Goal: Task Accomplishment & Management: Complete application form

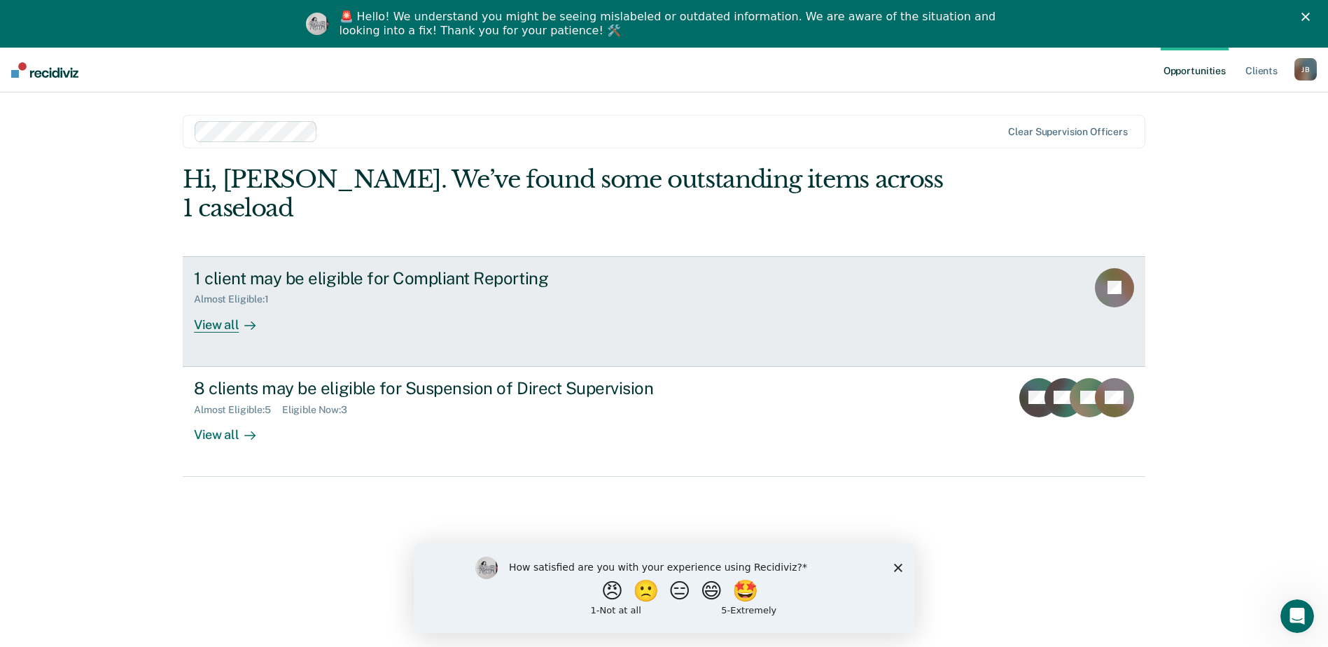
click at [201, 305] on link "1 client may be eligible for Compliant Reporting Almost Eligible : 1 View all JB" at bounding box center [664, 311] width 963 height 111
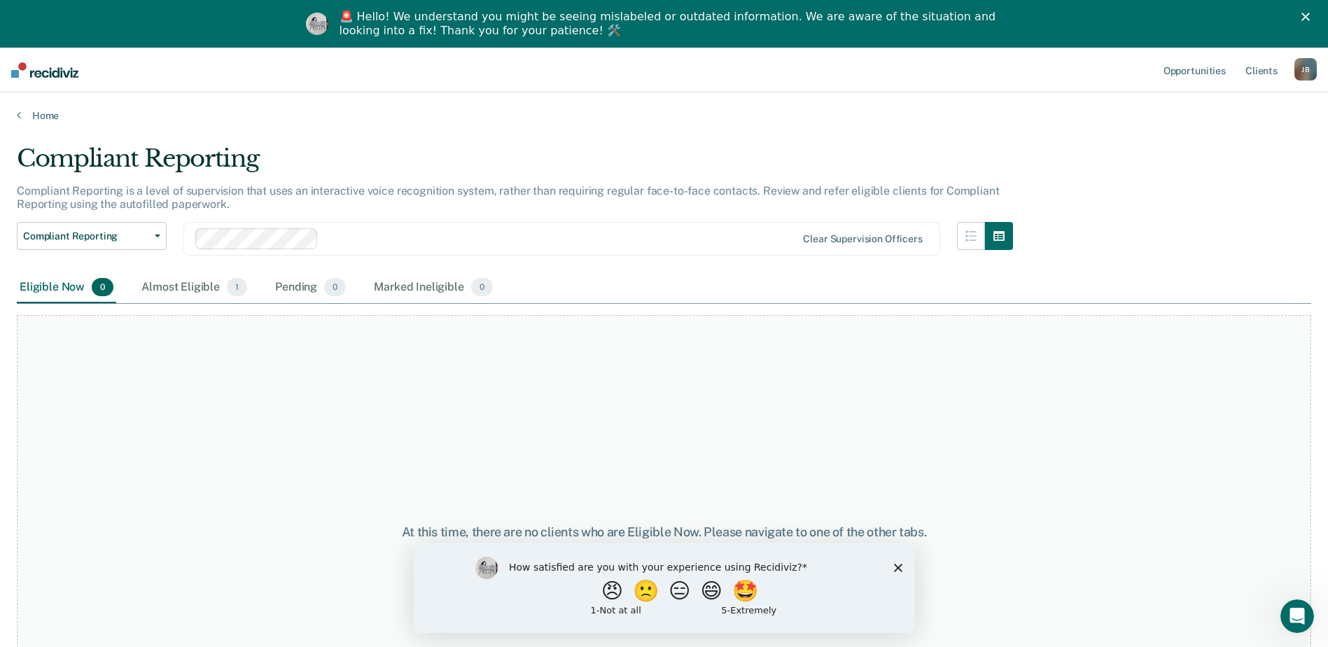
scroll to position [102, 0]
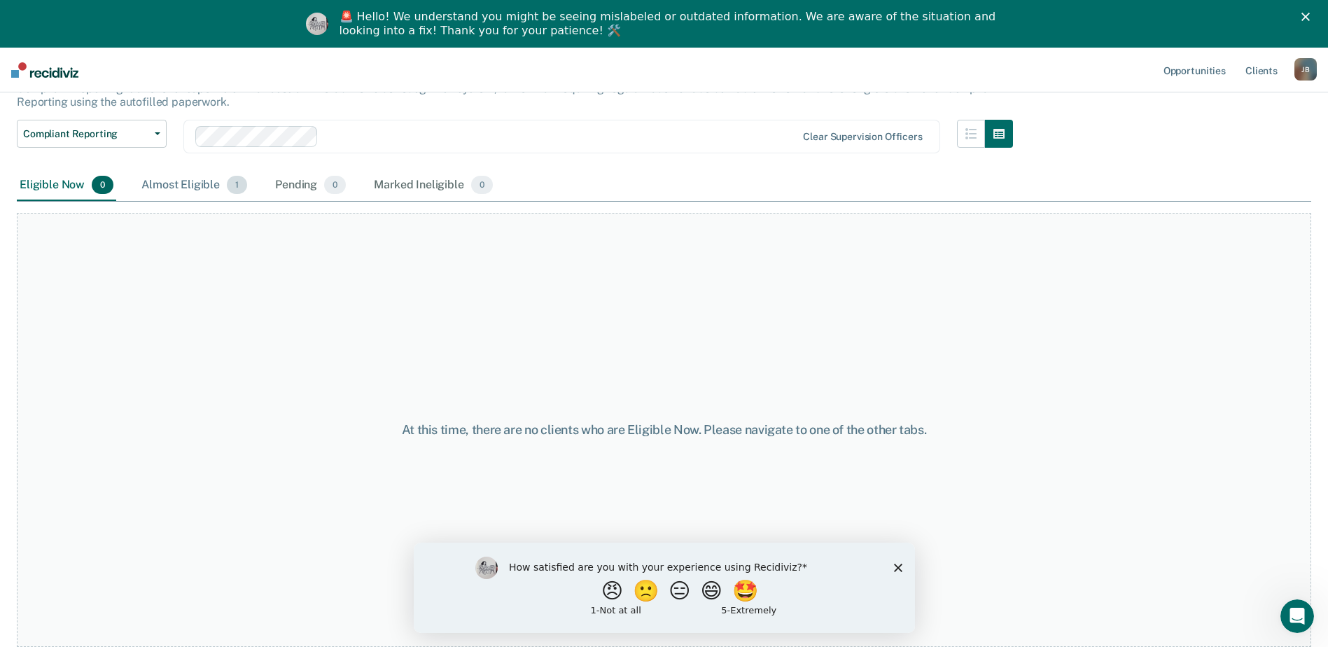
click at [181, 179] on div "Almost Eligible 1" at bounding box center [194, 185] width 111 height 31
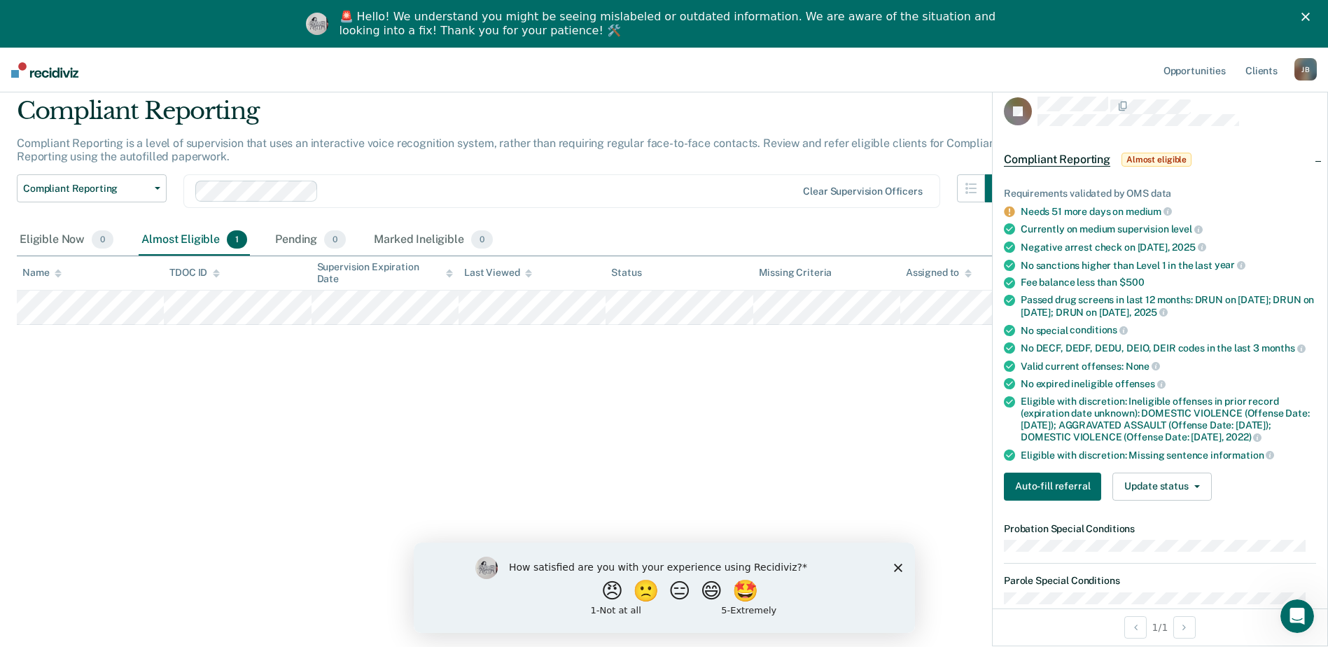
click at [631, 389] on div "Compliant Reporting Compliant Reporting is a level of supervision that uses an …" at bounding box center [664, 319] width 1294 height 445
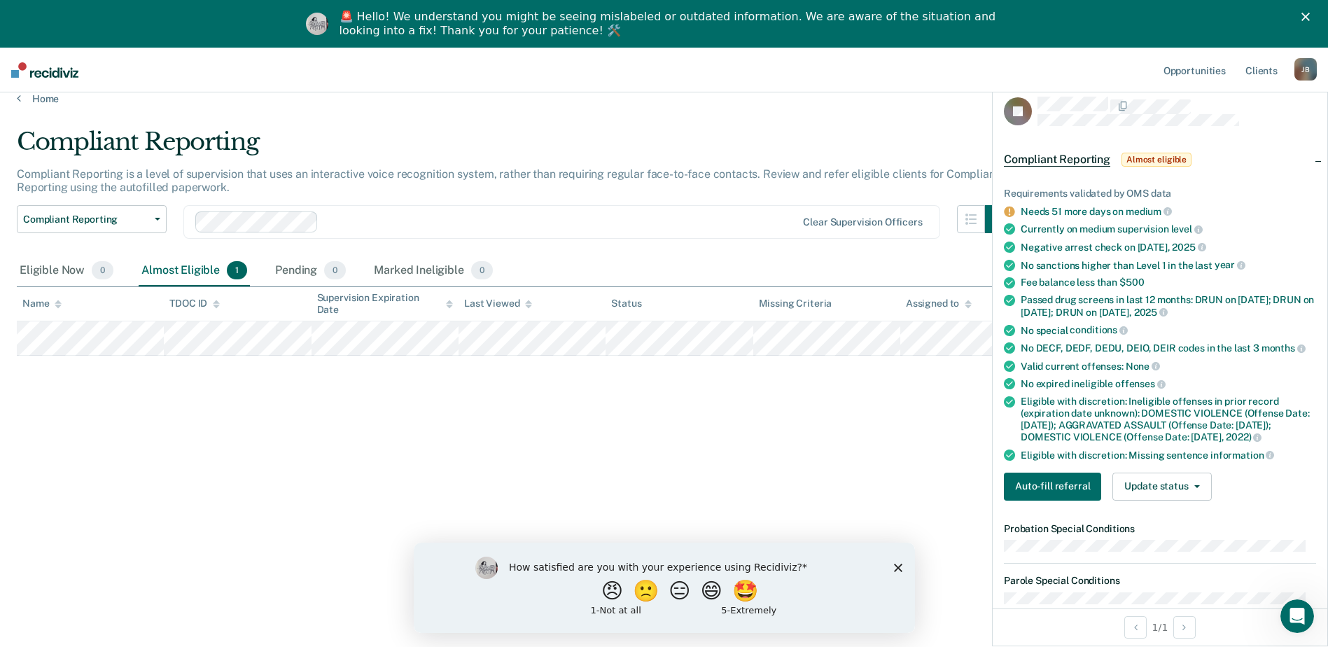
scroll to position [0, 0]
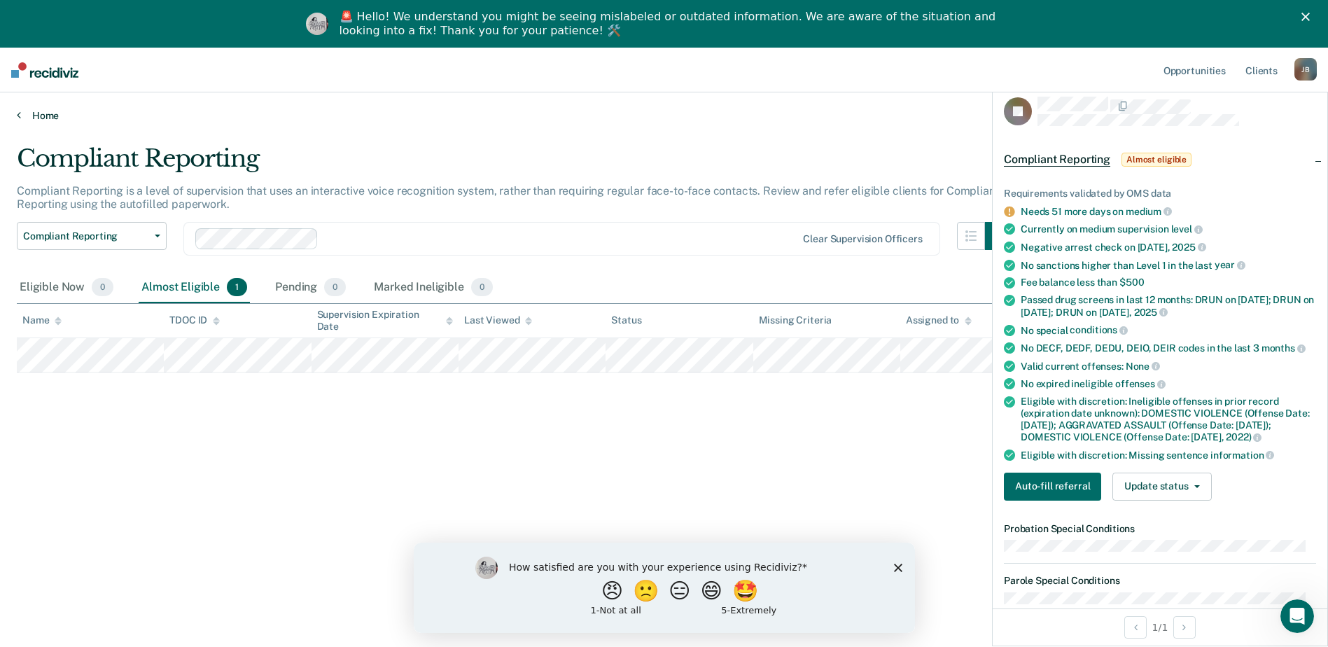
click at [38, 118] on link "Home" at bounding box center [664, 115] width 1294 height 13
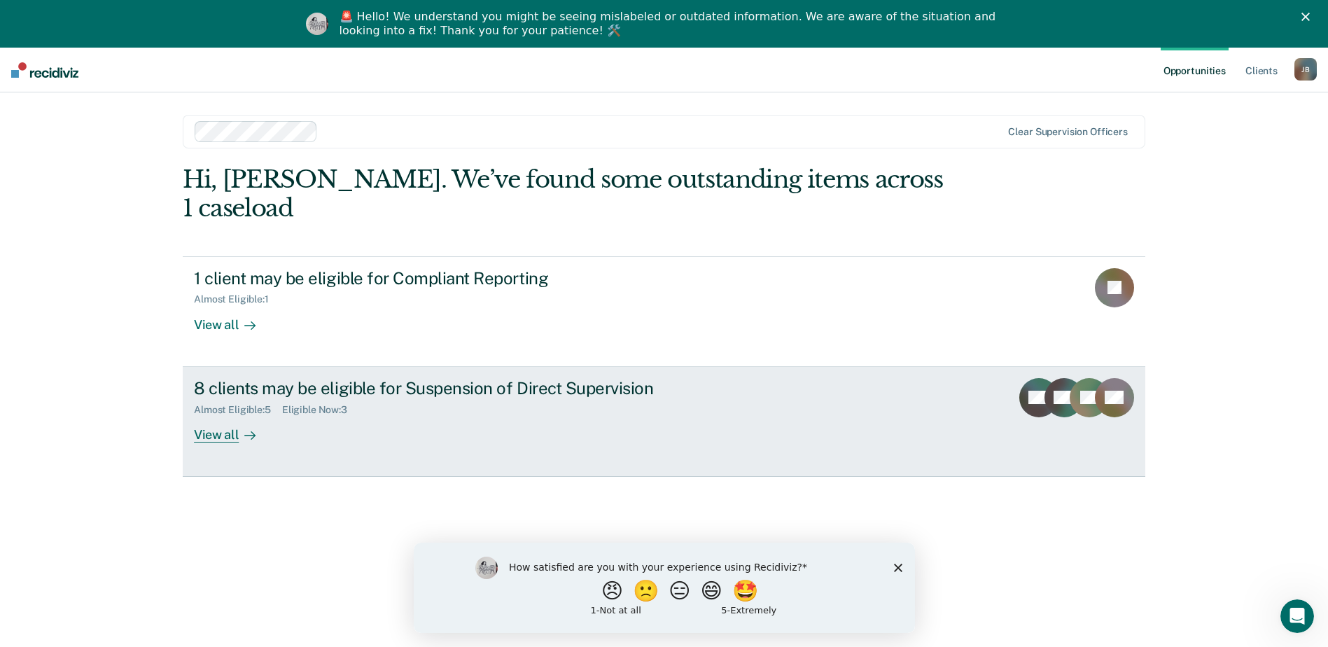
click at [379, 378] on div "8 clients may be eligible for Suspension of Direct Supervision" at bounding box center [439, 388] width 491 height 20
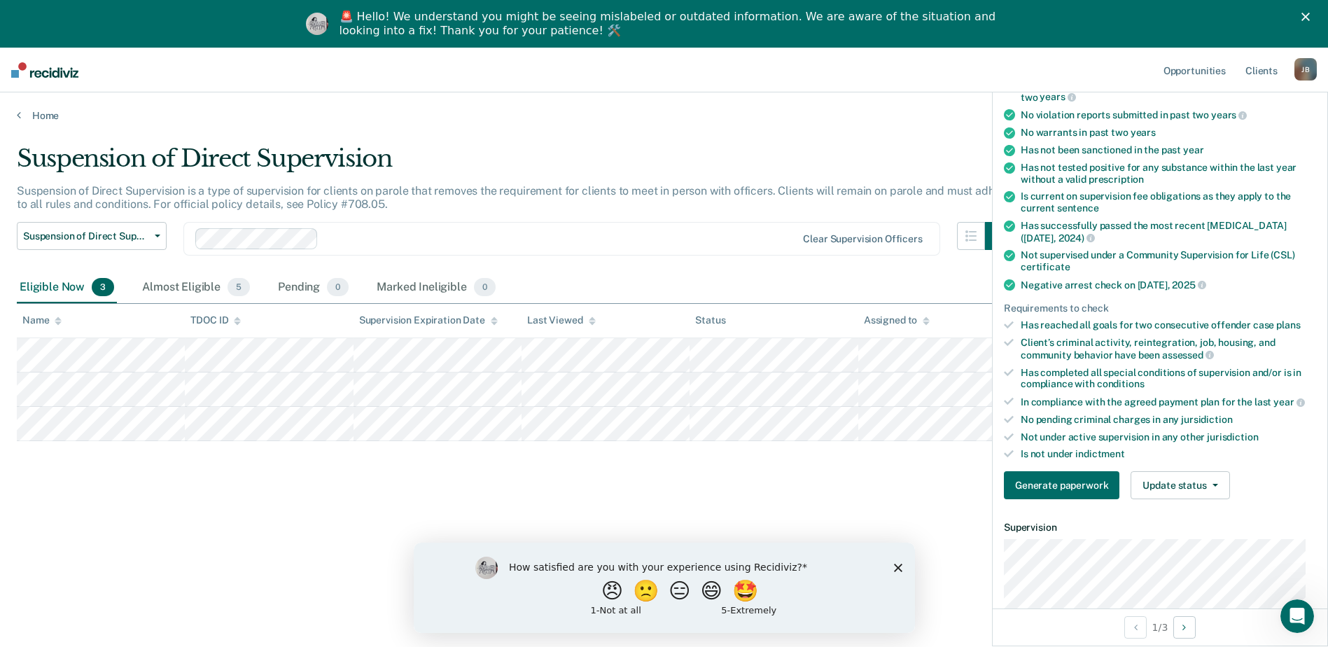
scroll to position [140, 0]
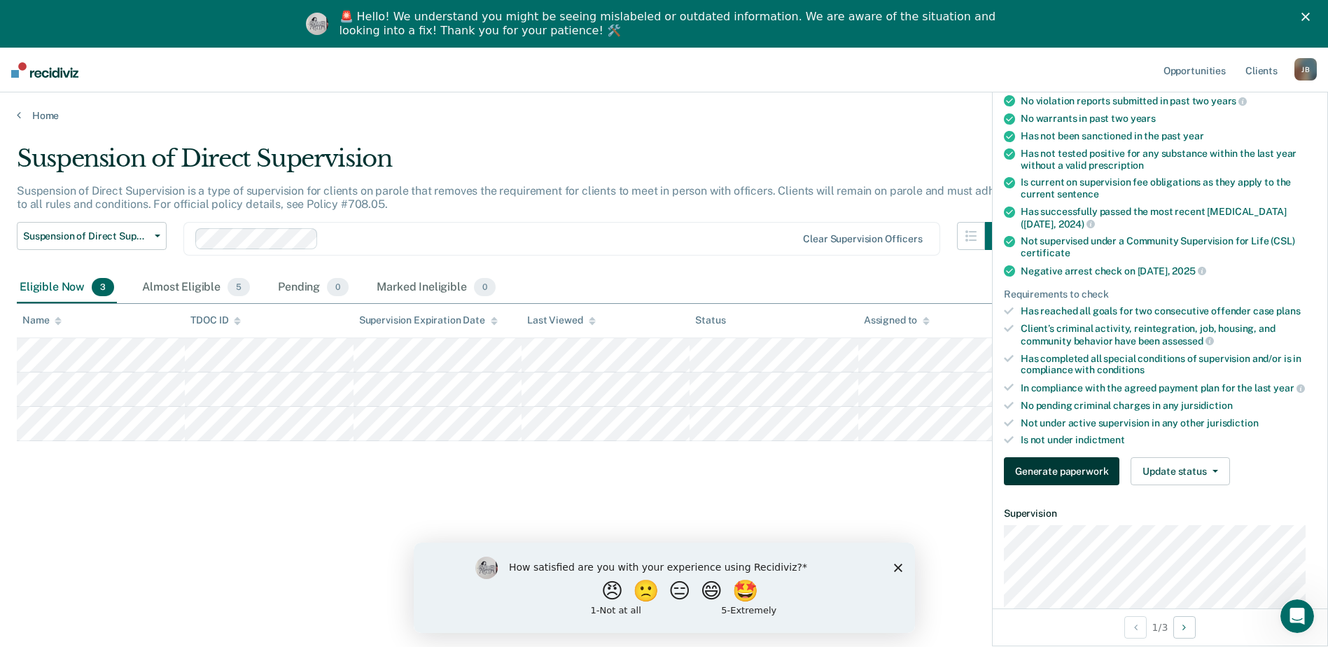
click at [1058, 468] on button "Generate paperwork" at bounding box center [1062, 471] width 116 height 28
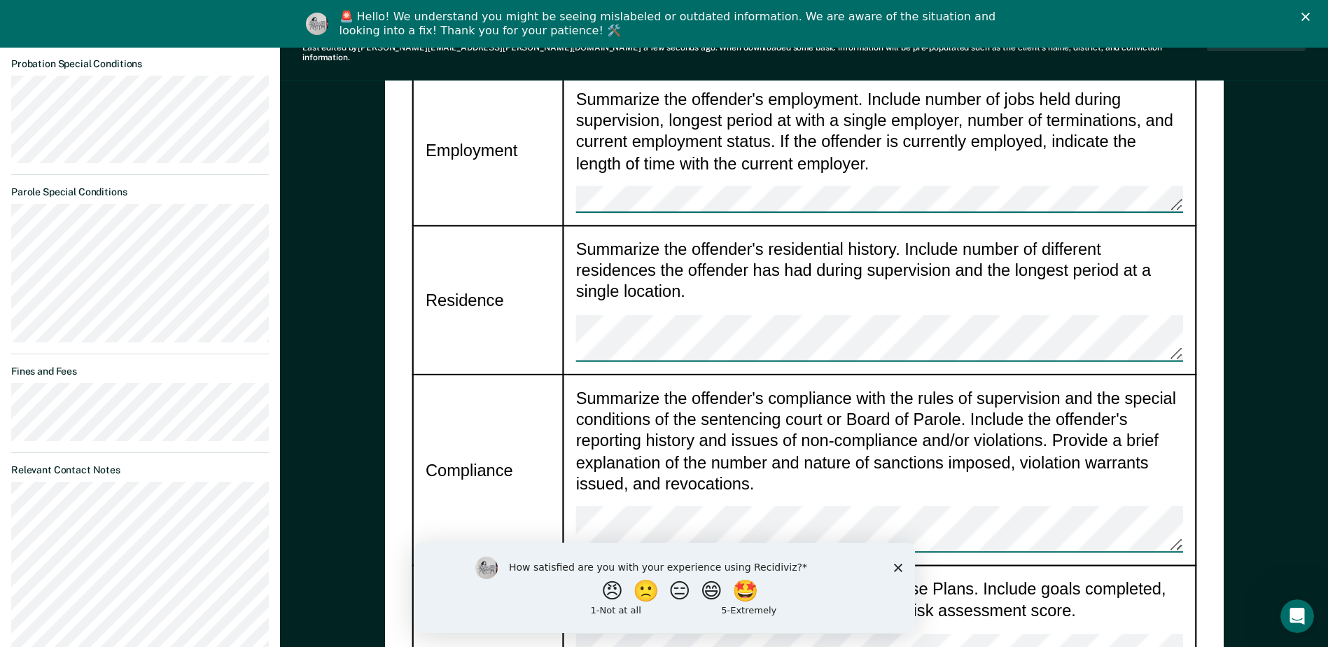
scroll to position [910, 0]
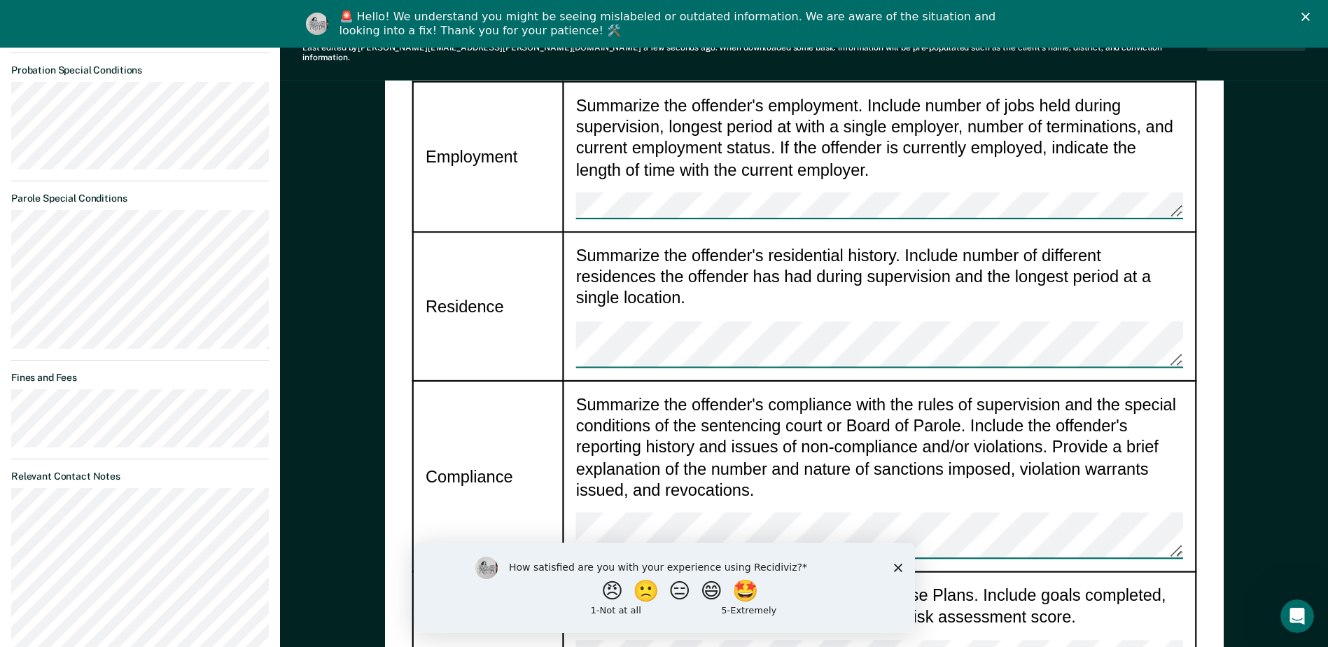
type textarea "x"
